Goal: Transaction & Acquisition: Purchase product/service

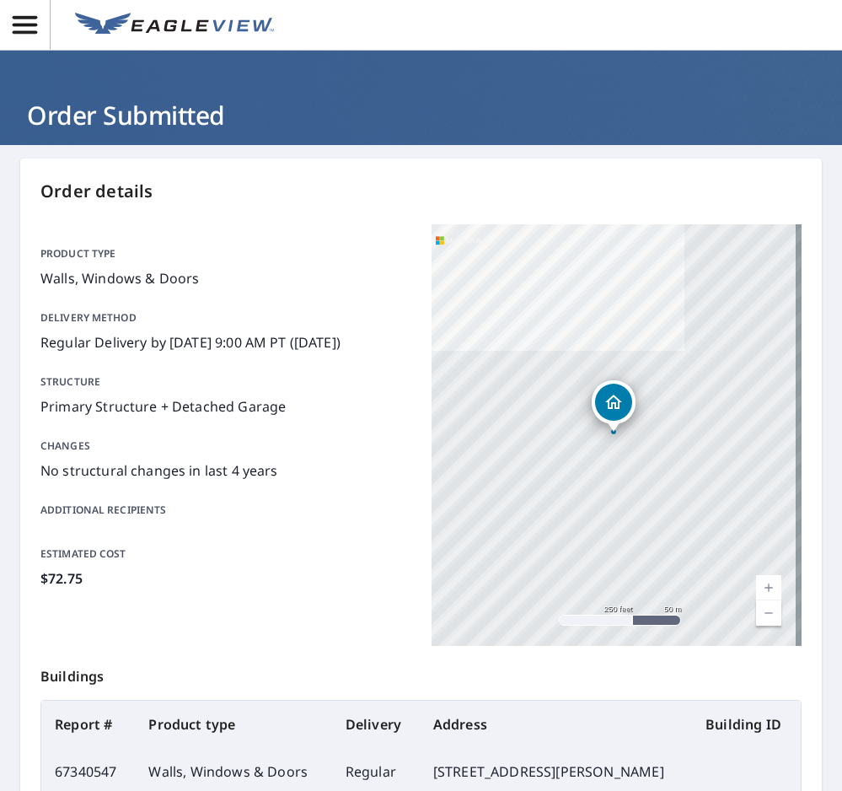
drag, startPoint x: 28, startPoint y: 17, endPoint x: 54, endPoint y: 18, distance: 26.1
click at [28, 17] on icon "button" at bounding box center [25, 25] width 24 height 18
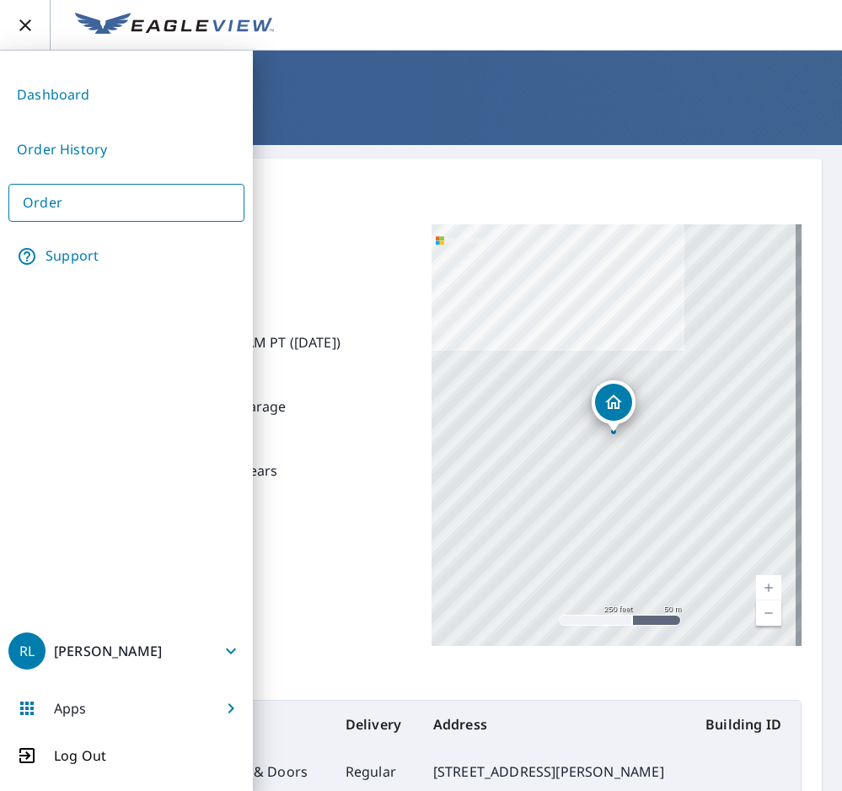
click at [65, 94] on link "Dashboard" at bounding box center [126, 94] width 236 height 41
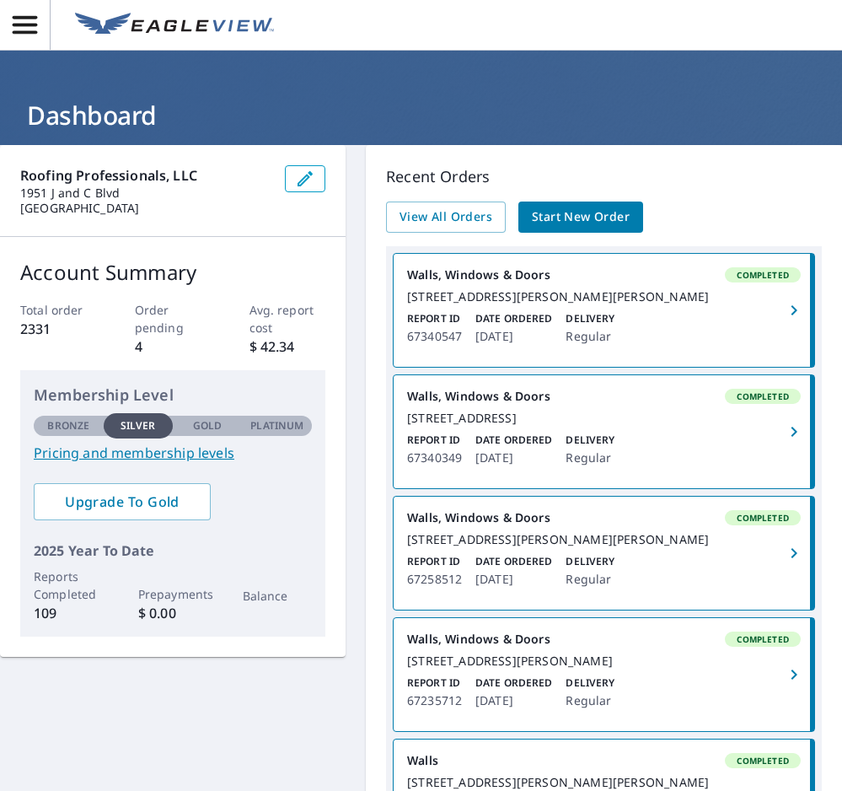
click at [547, 216] on span "Start New Order" at bounding box center [581, 216] width 98 height 21
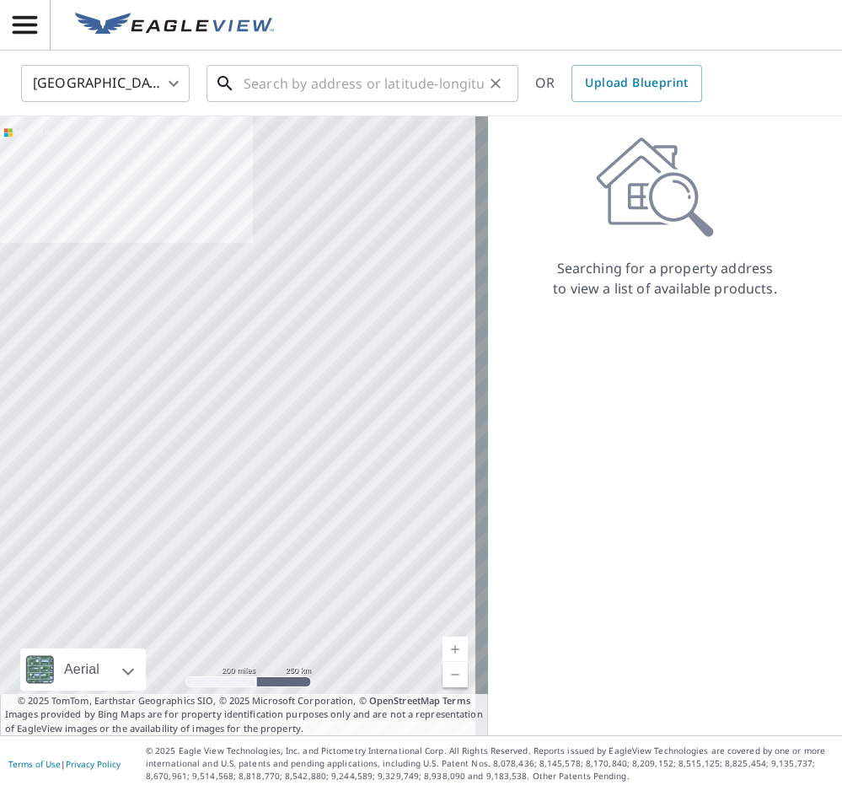
click at [457, 86] on input "text" at bounding box center [364, 83] width 240 height 47
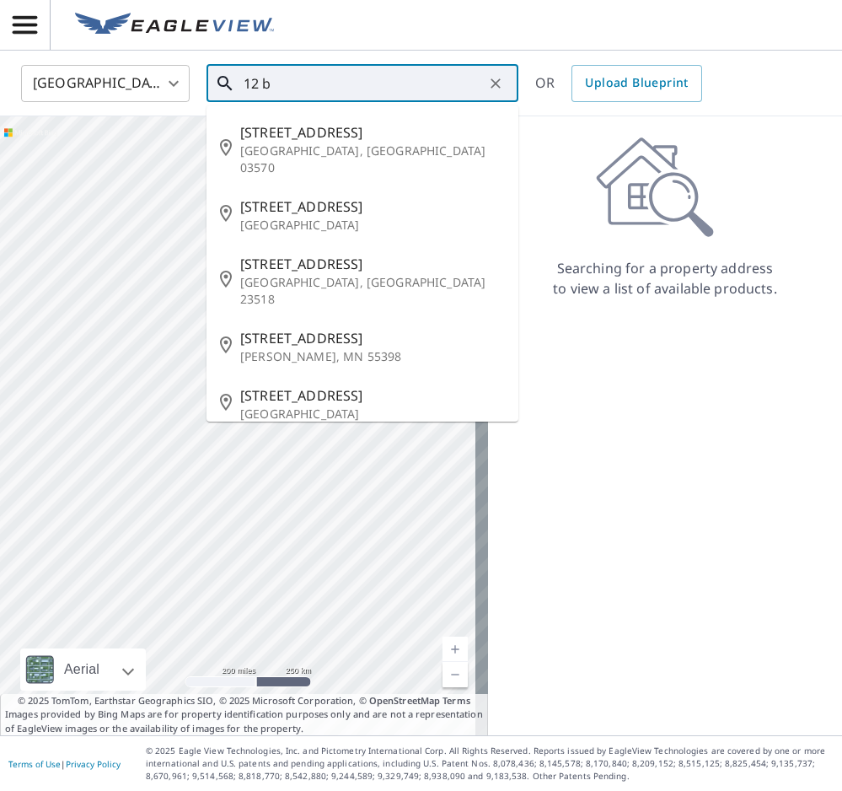
click at [321, 83] on input "12 b" at bounding box center [364, 83] width 240 height 47
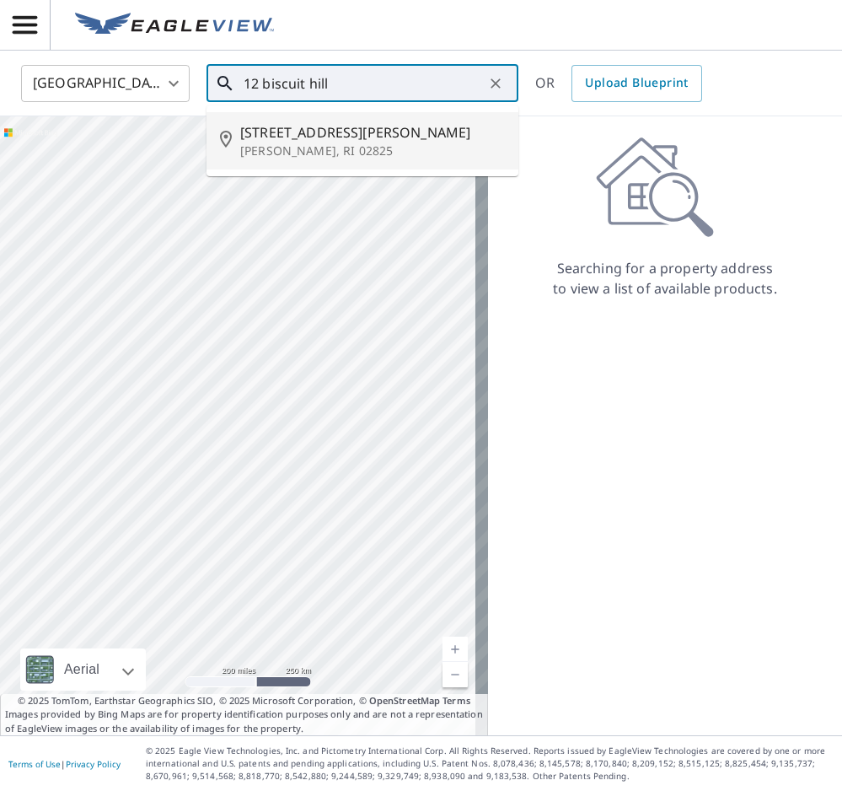
drag, startPoint x: 291, startPoint y: 128, endPoint x: 298, endPoint y: 137, distance: 10.8
click at [297, 131] on span "[STREET_ADDRESS][PERSON_NAME]" at bounding box center [372, 132] width 265 height 20
type input "[STREET_ADDRESS][PERSON_NAME]"
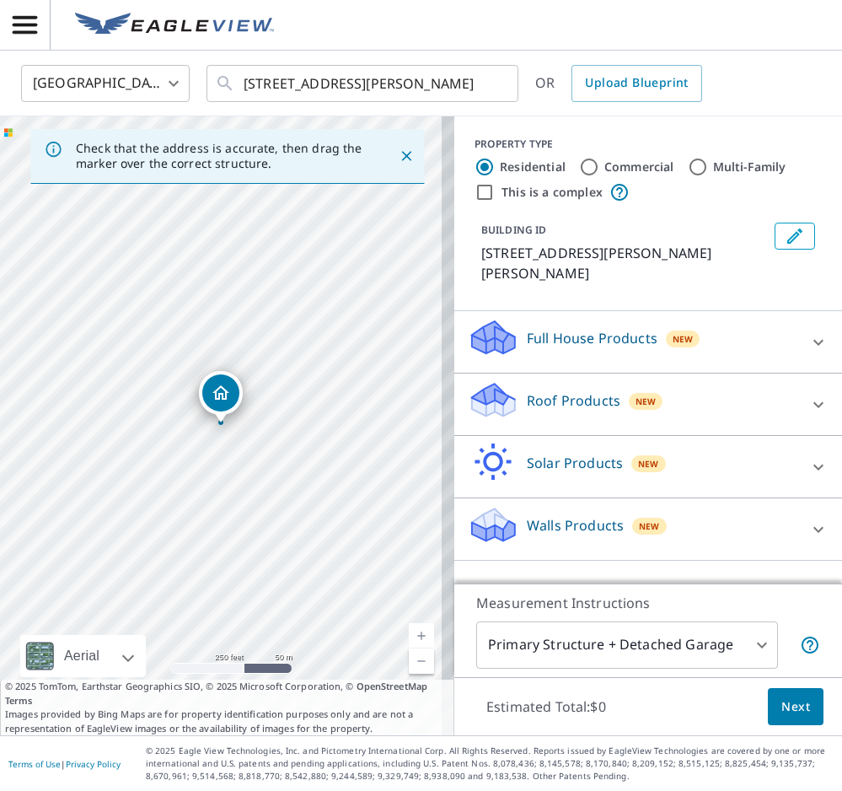
click at [584, 390] on p "Roof Products" at bounding box center [574, 400] width 94 height 20
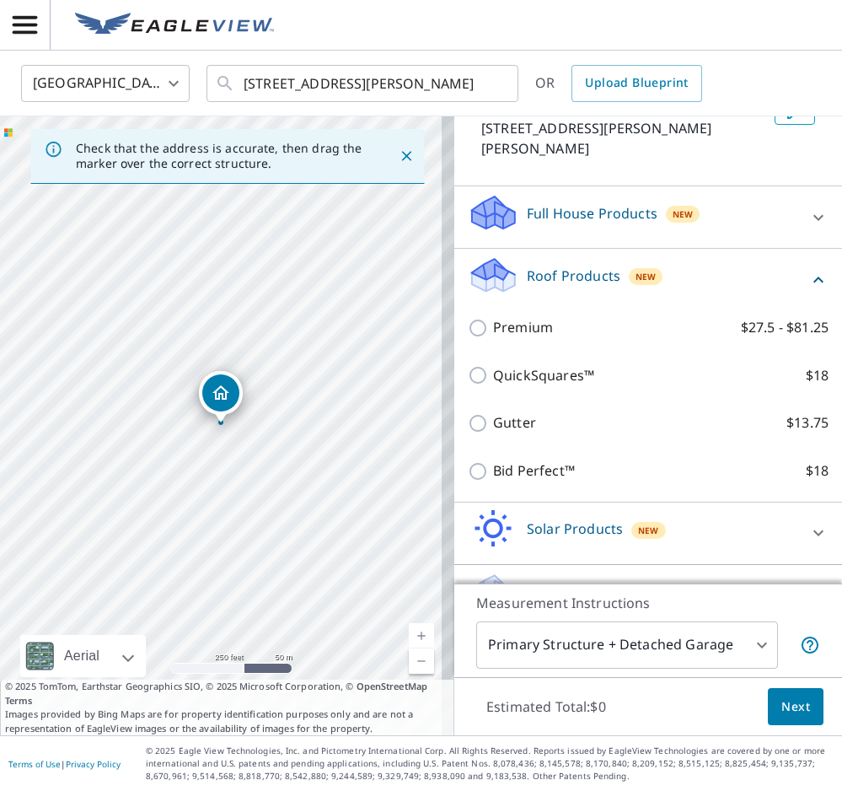
scroll to position [148, 0]
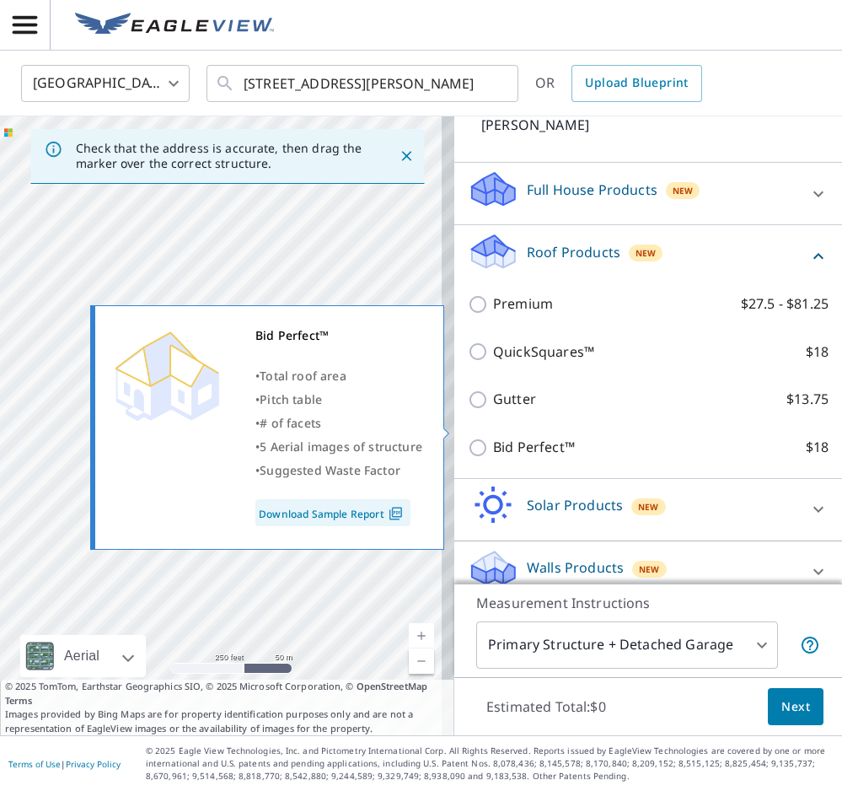
click at [493, 437] on p "Bid Perfect™" at bounding box center [534, 447] width 82 height 21
click at [486, 437] on input "Bid Perfect™ $18" at bounding box center [480, 447] width 25 height 20
checkbox input "true"
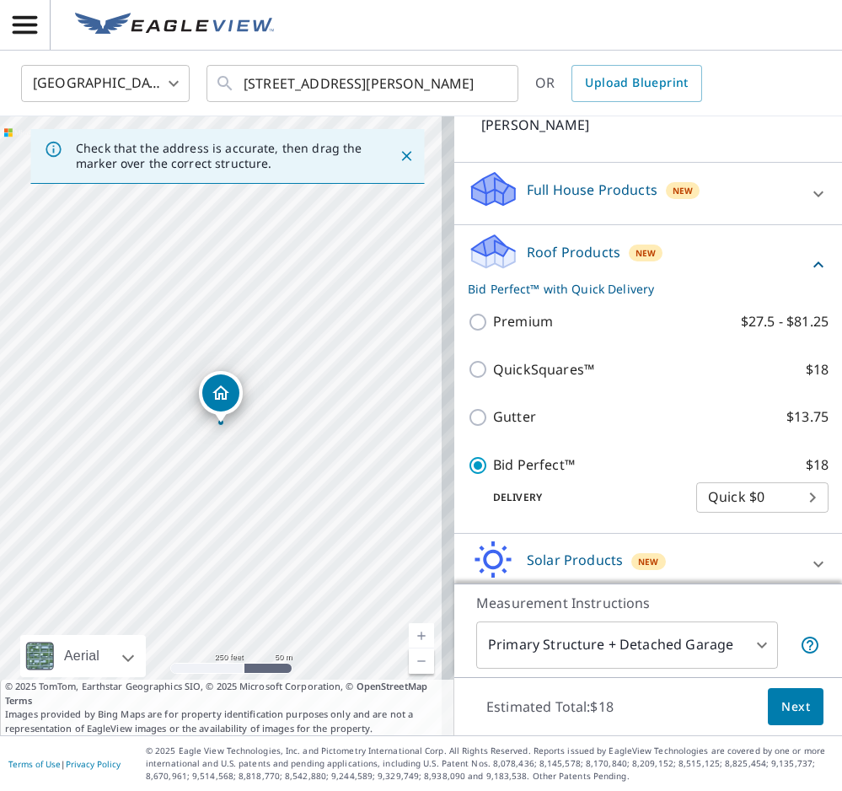
click at [775, 694] on button "Next" at bounding box center [796, 707] width 56 height 38
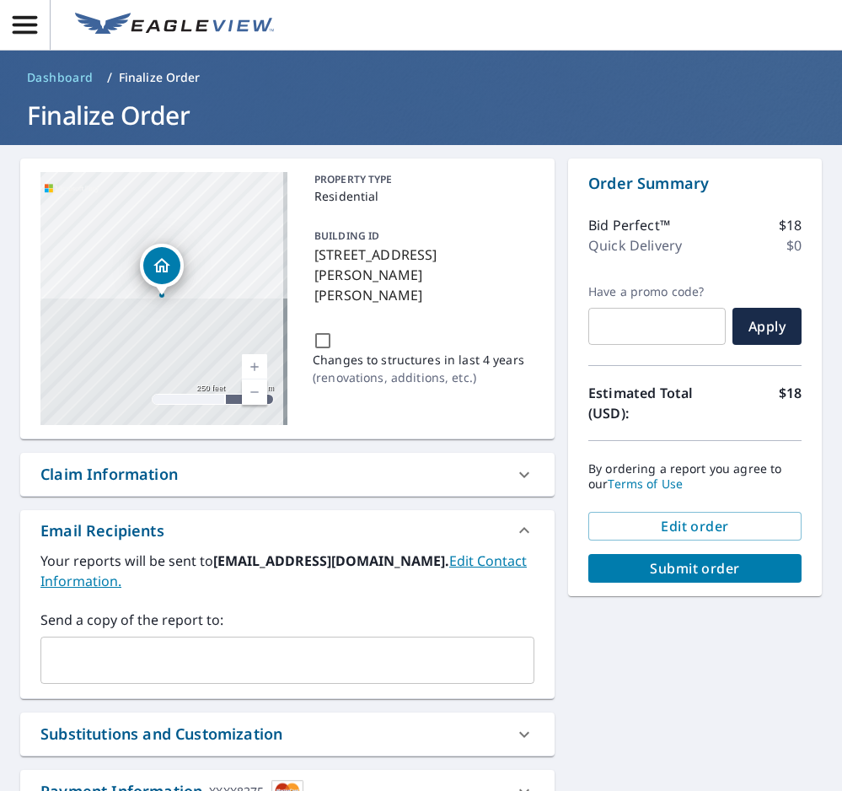
click at [729, 567] on span "Submit order" at bounding box center [695, 568] width 186 height 19
checkbox input "true"
